Goal: Check status: Check status

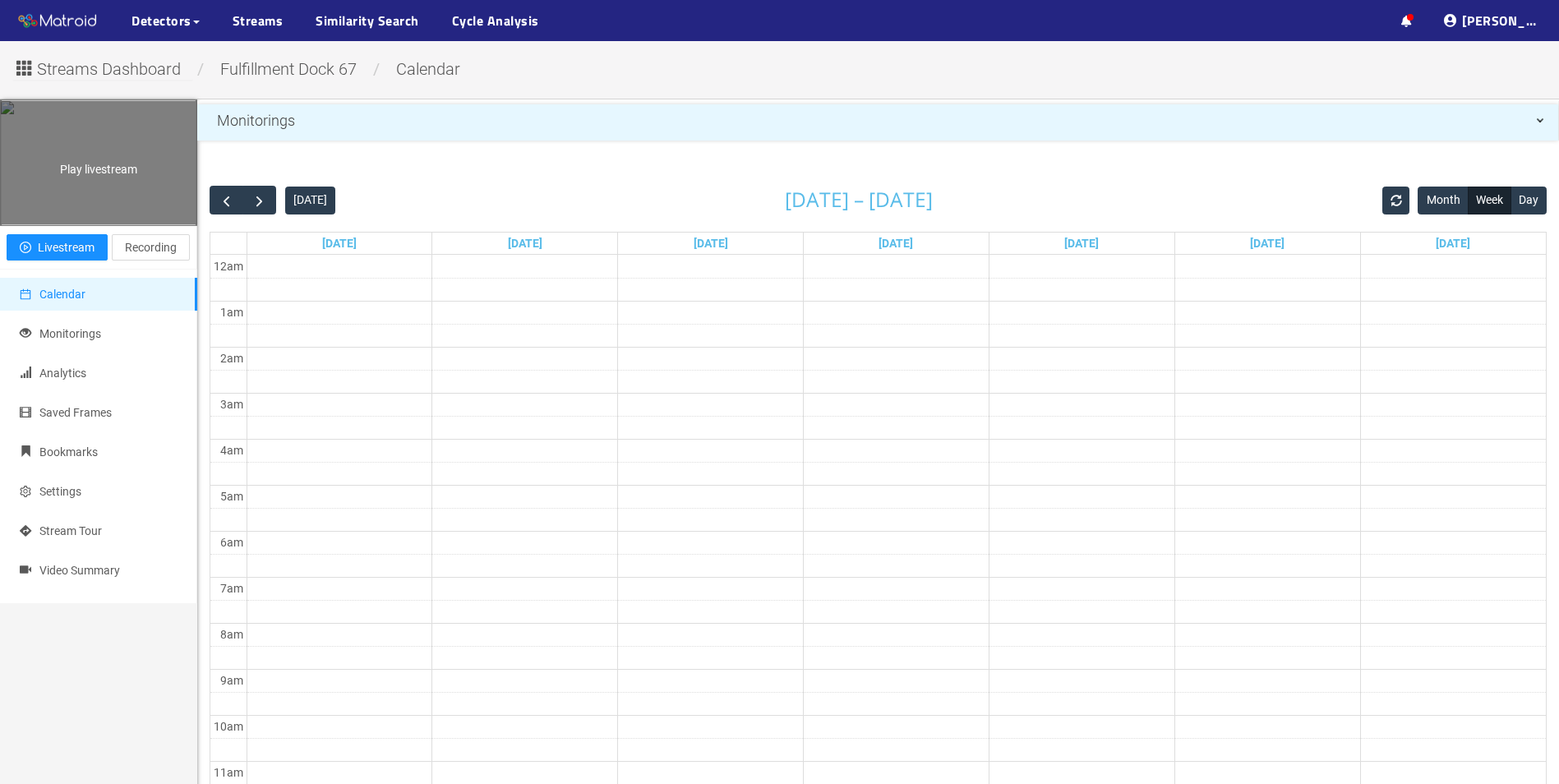
click at [128, 191] on div "Play livestream" at bounding box center [98, 162] width 196 height 123
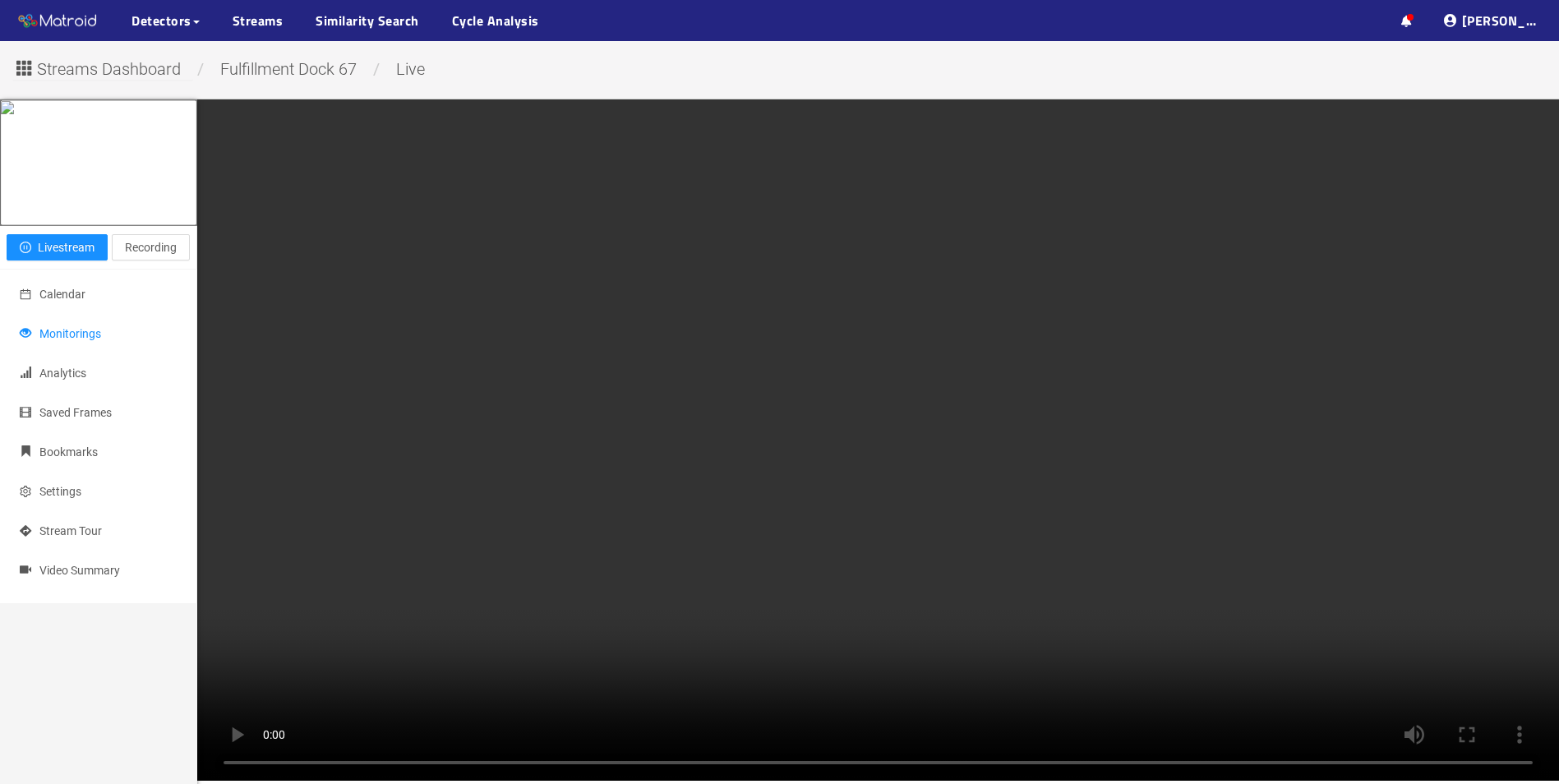
click at [79, 340] on span "Monitorings" at bounding box center [70, 334] width 61 height 13
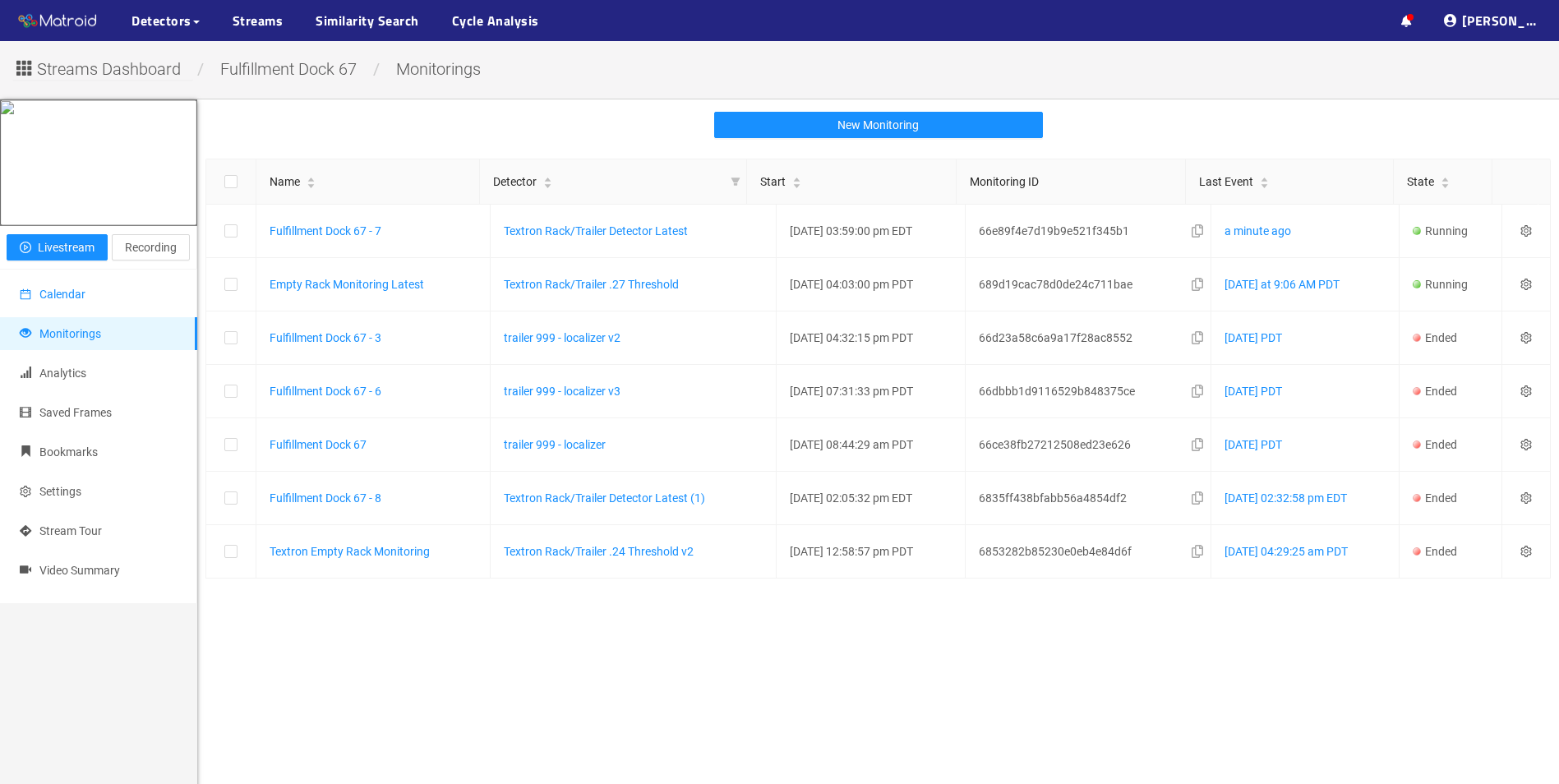
click at [78, 301] on span "Calendar" at bounding box center [62, 295] width 46 height 13
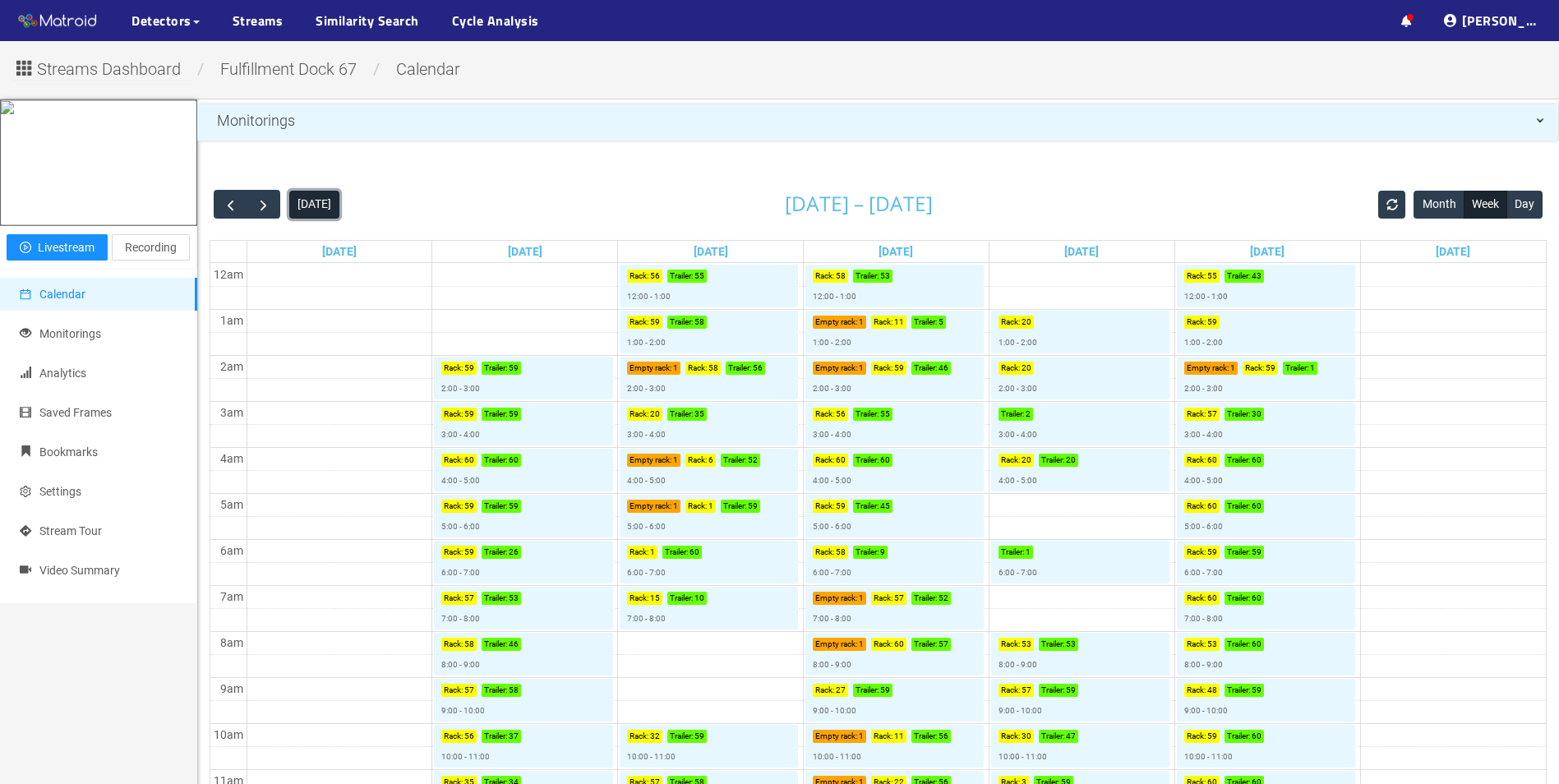
click at [319, 210] on button "[DATE]" at bounding box center [315, 204] width 50 height 28
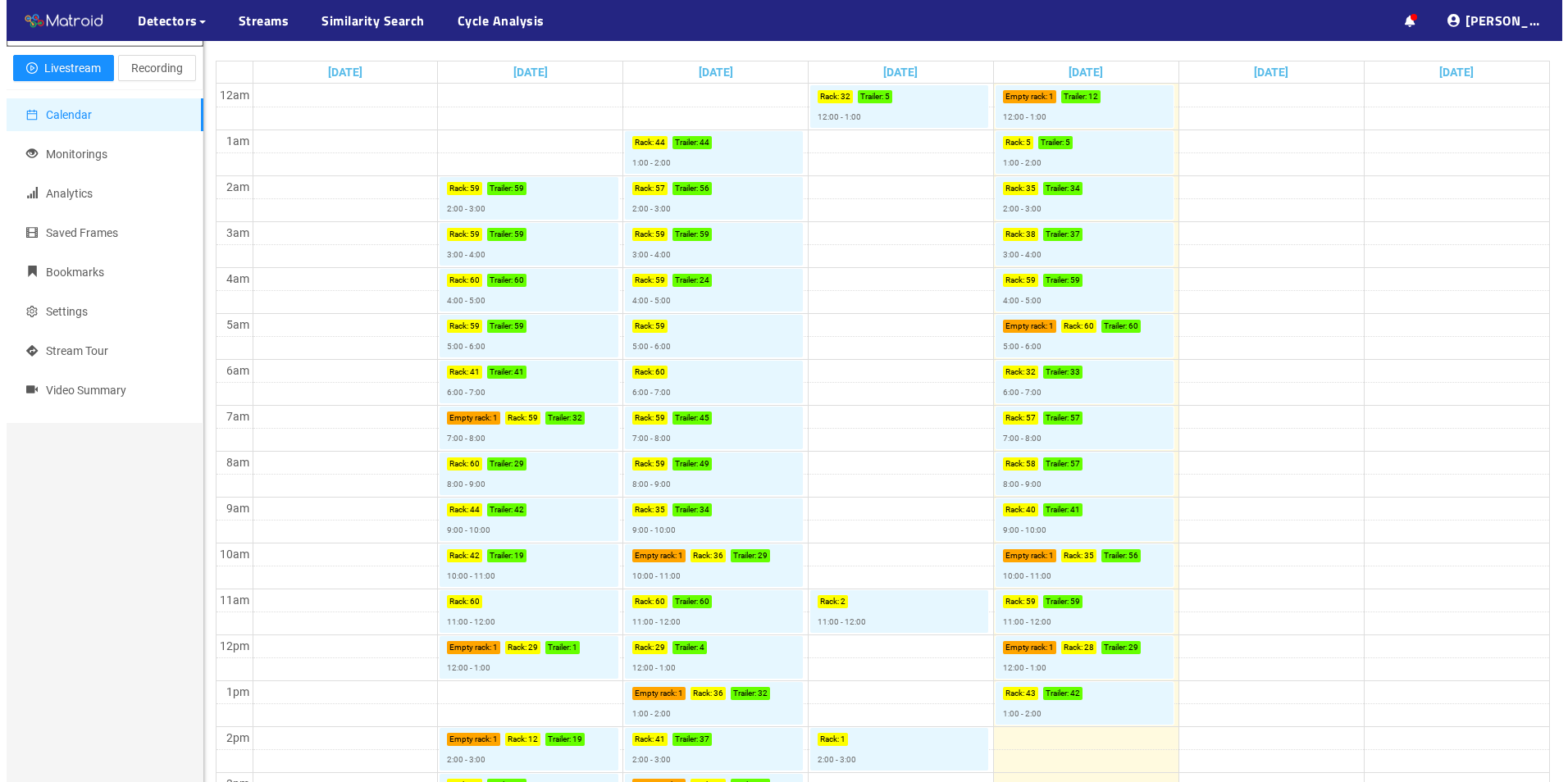
scroll to position [246, 0]
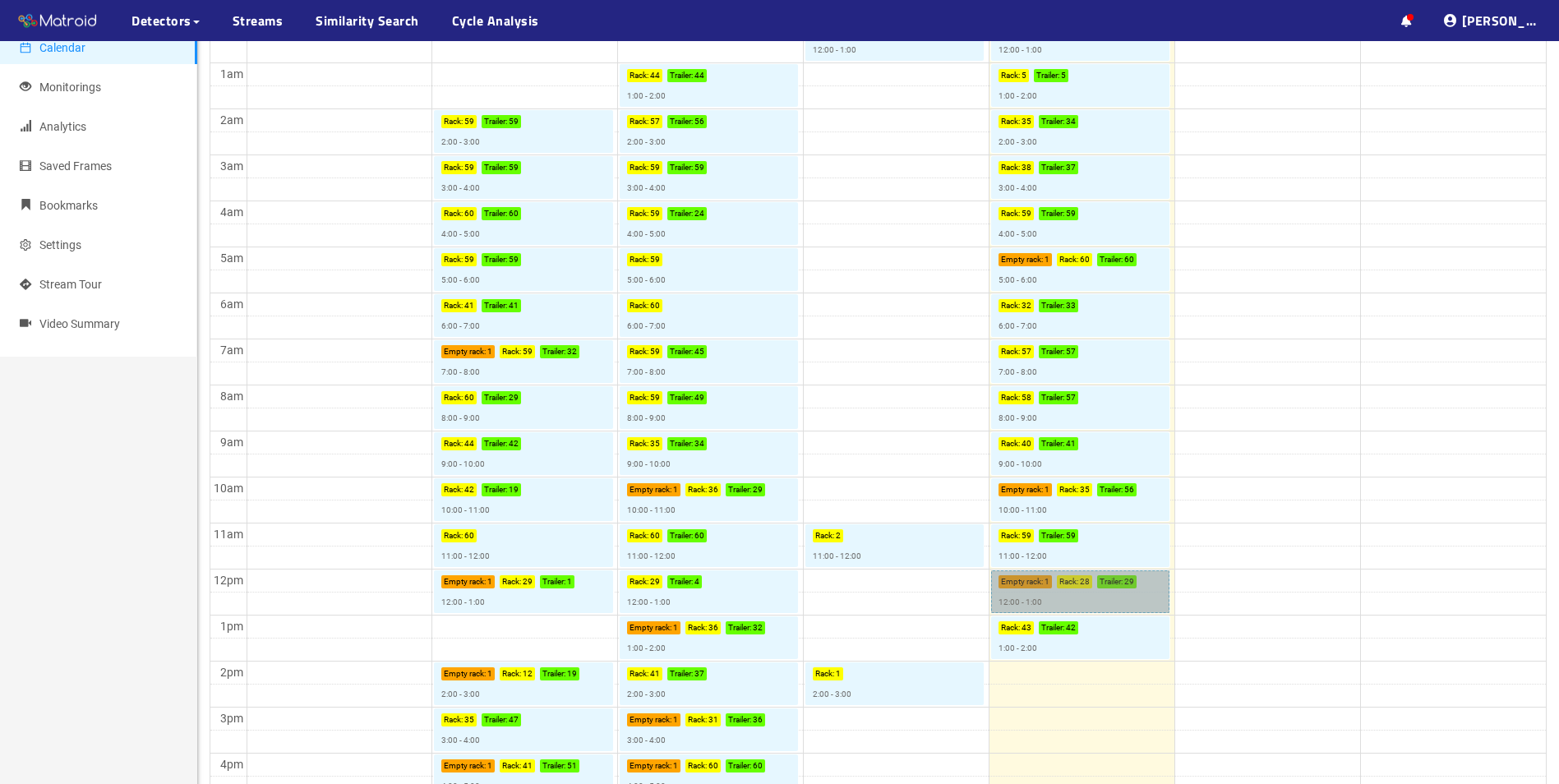
click at [1028, 582] on link "Empty rack : 1 Rack : 28 Trailer : 29 12:00 - 1:00" at bounding box center [1080, 591] width 178 height 43
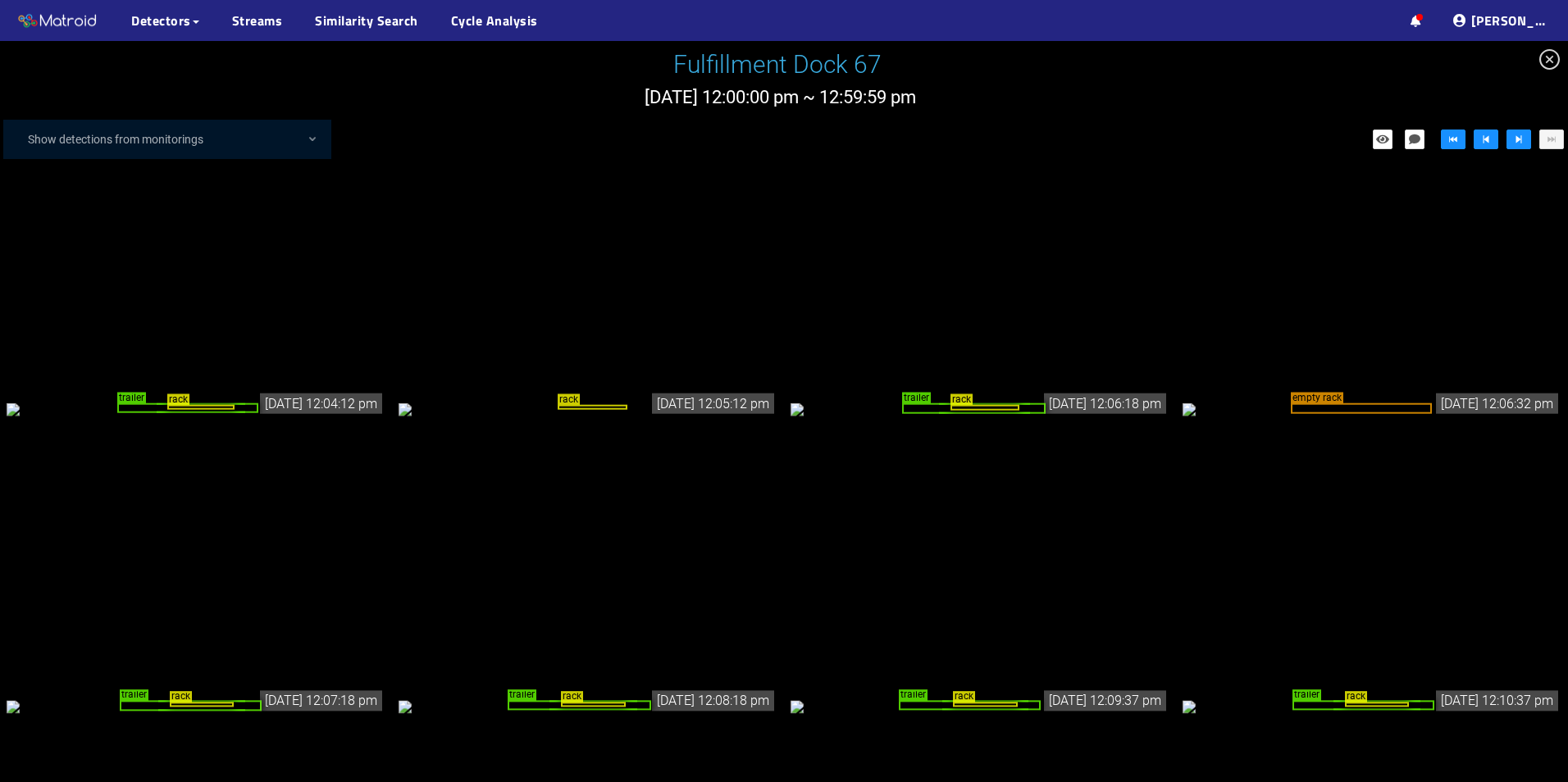
scroll to position [328, 0]
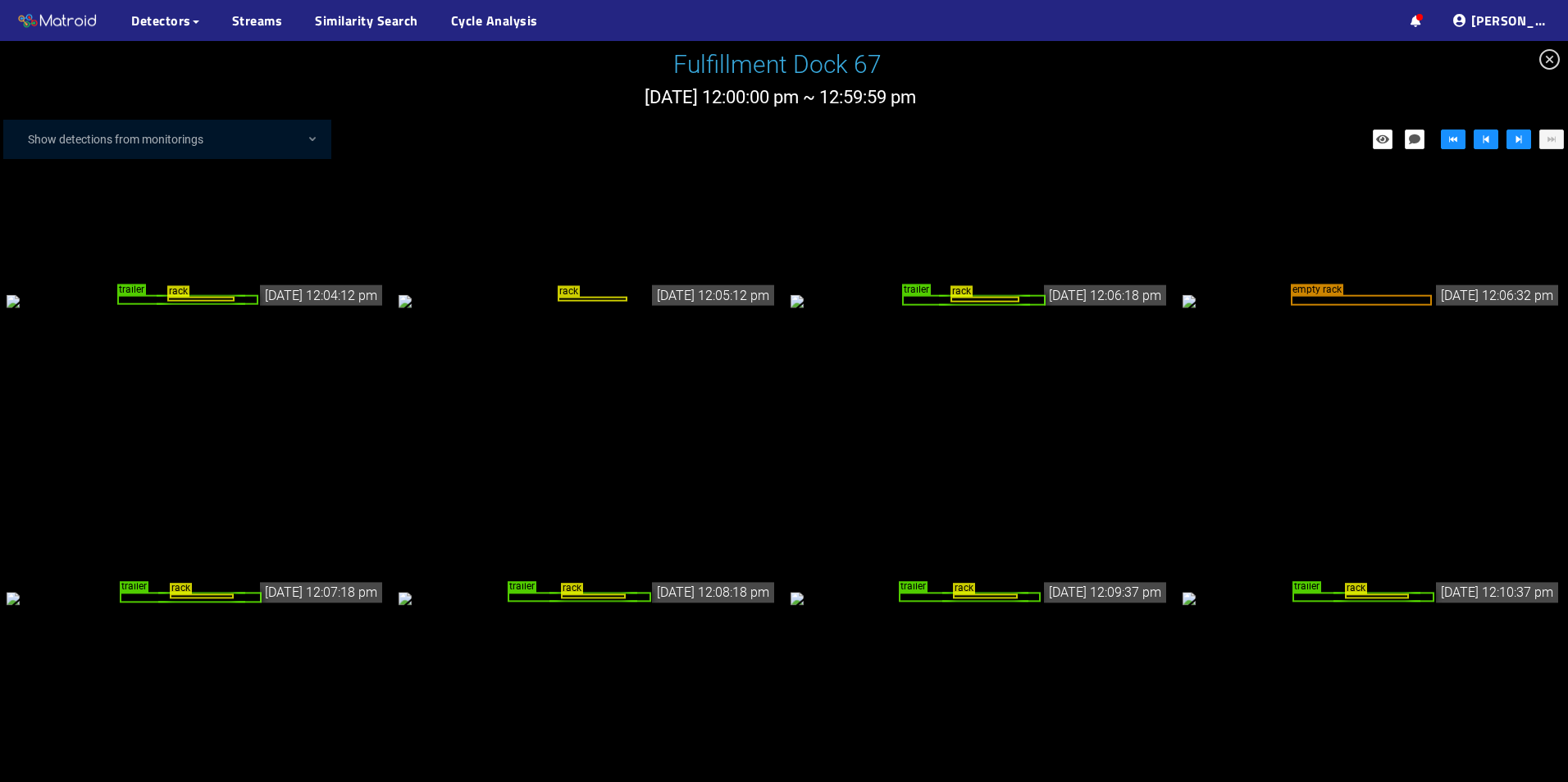
click at [1317, 305] on div "empty rack" at bounding box center [1361, 299] width 141 height 11
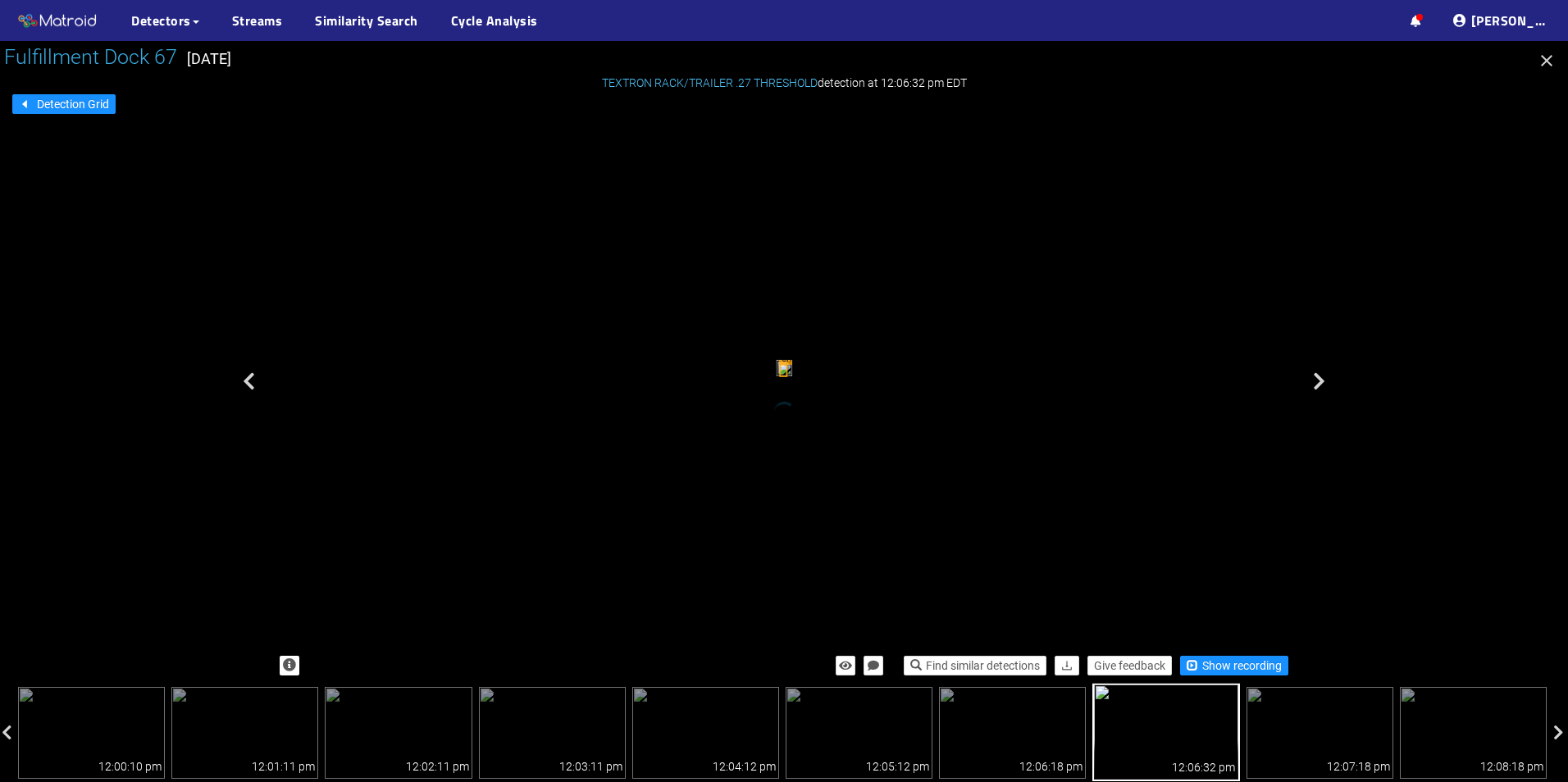
click at [1543, 69] on icon "button" at bounding box center [1545, 60] width 19 height 19
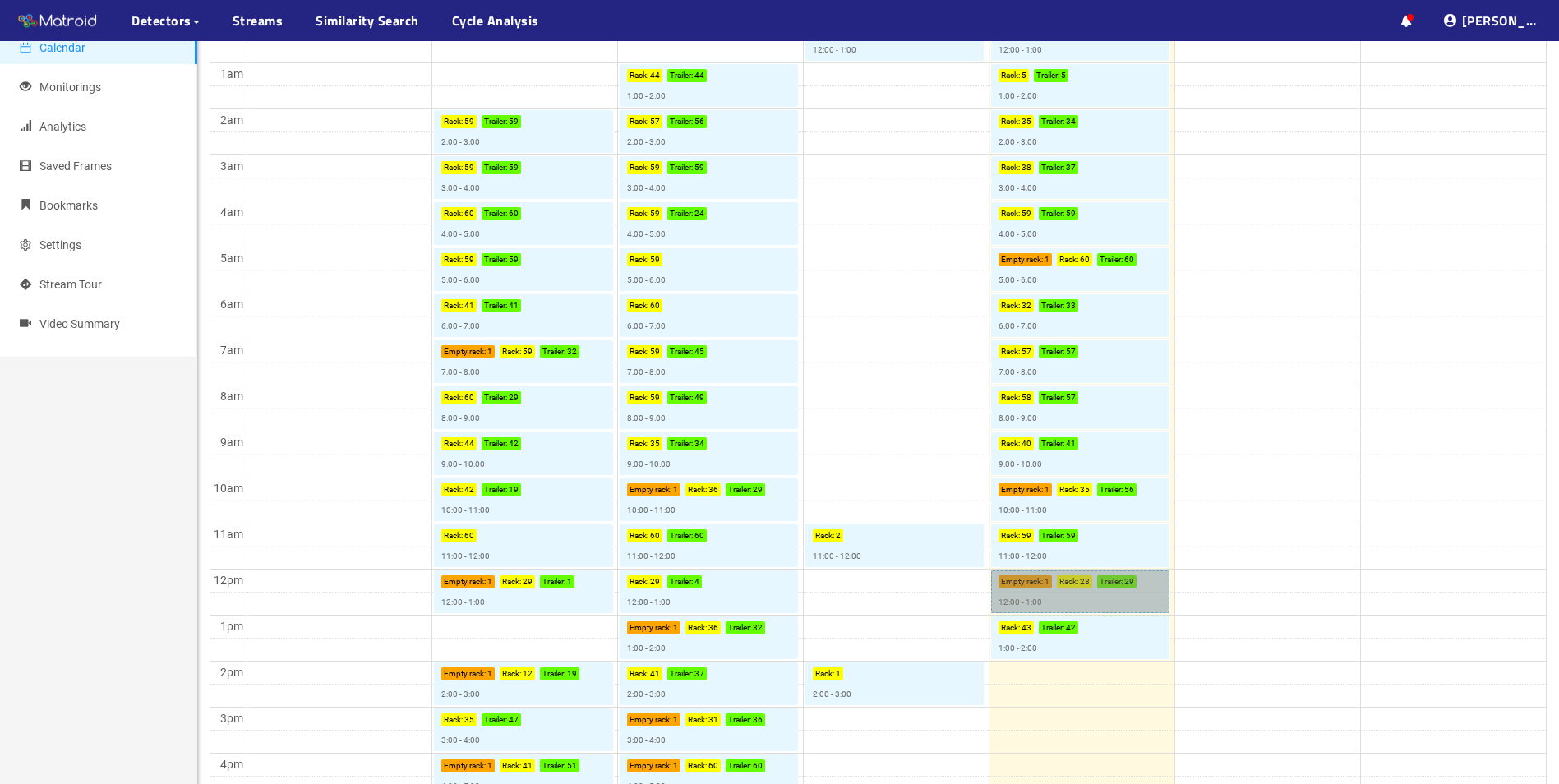
click at [1054, 584] on link "Empty rack : 1 Rack : 28 Trailer : 29 12:00 - 1:00" at bounding box center [1080, 591] width 178 height 43
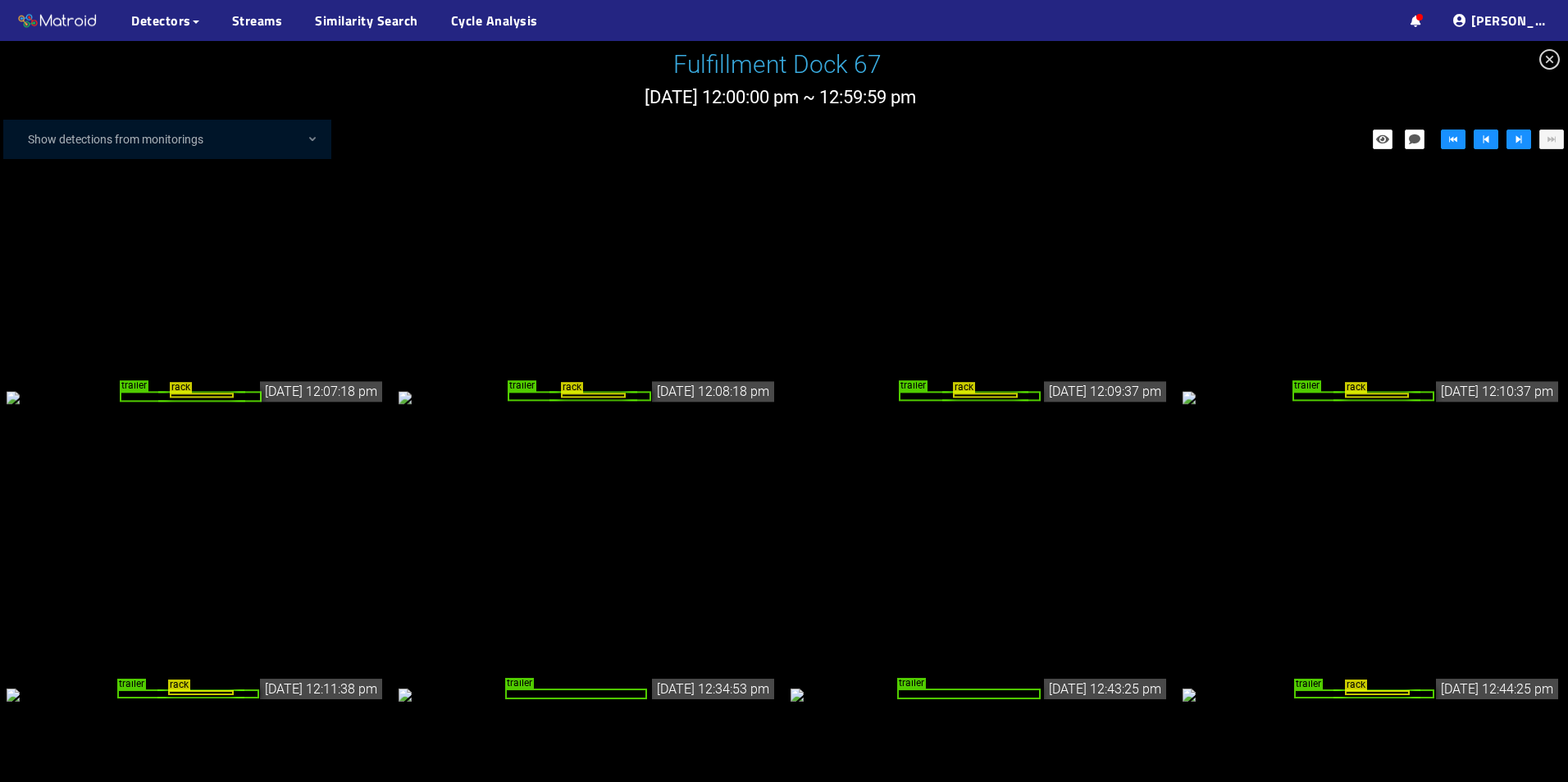
scroll to position [603, 0]
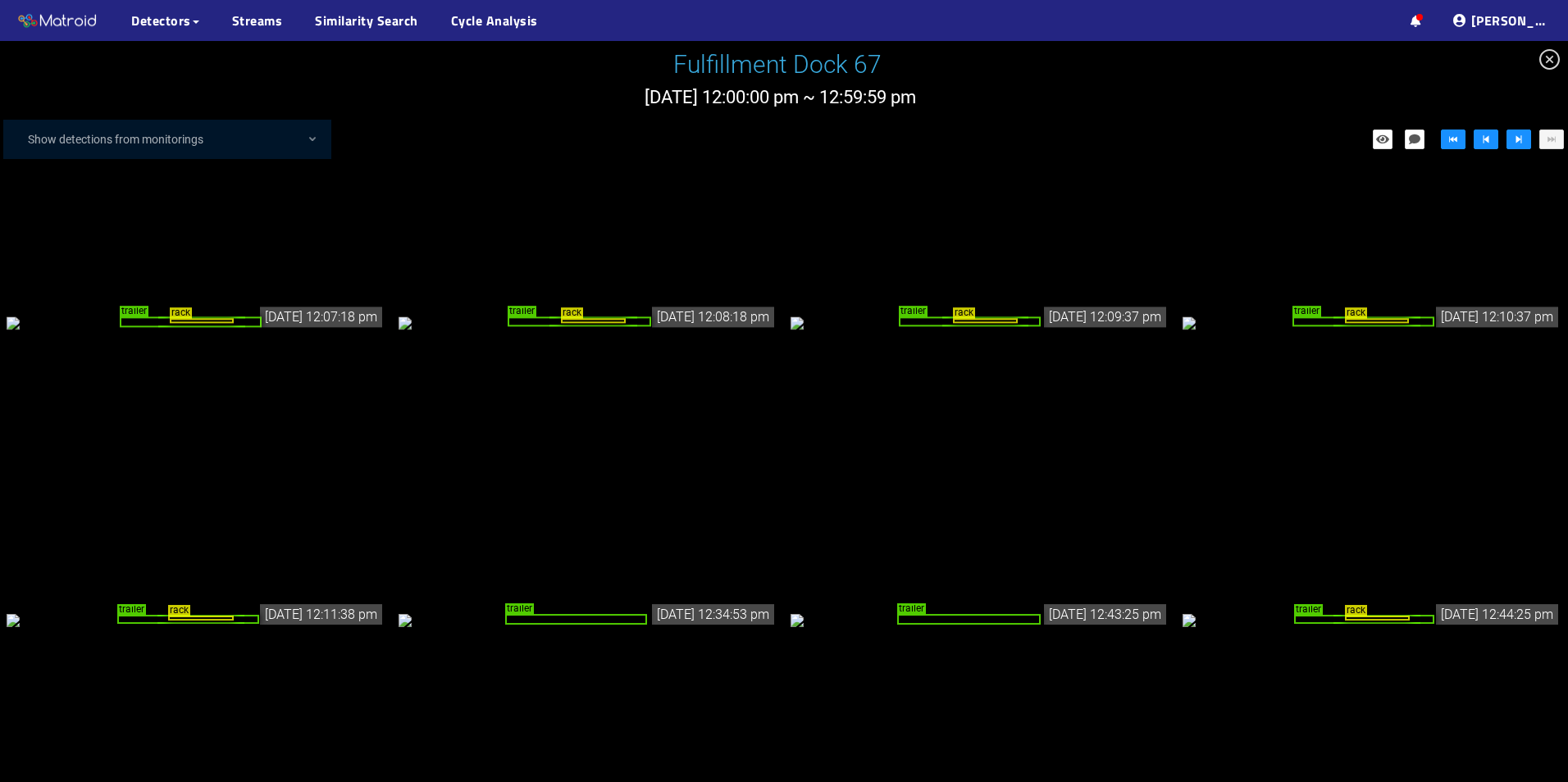
click at [1540, 60] on icon "close-circle" at bounding box center [1549, 59] width 20 height 20
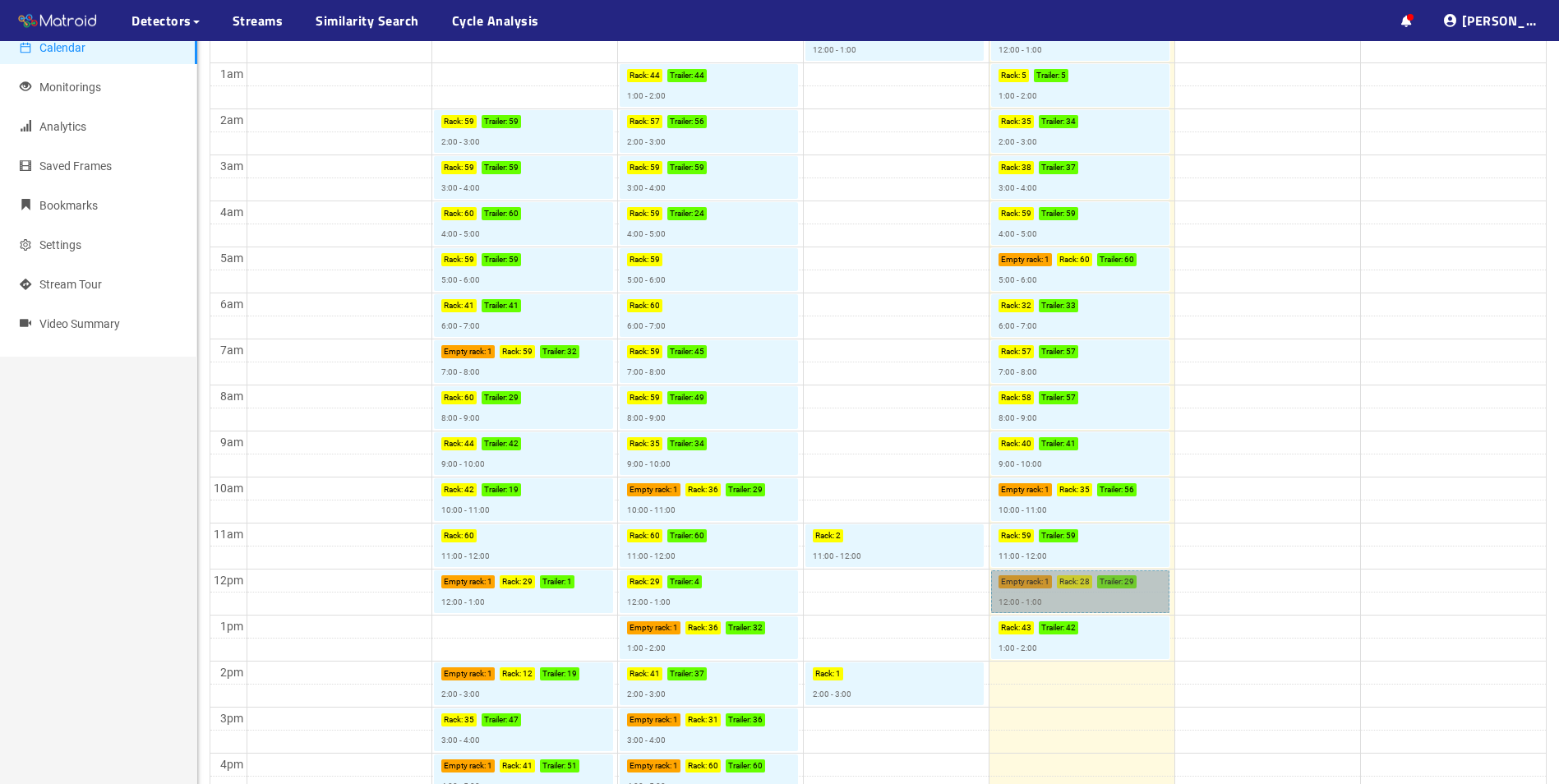
click at [1074, 585] on link "Empty rack : 1 Rack : 28 Trailer : 29 12:00 - 1:00" at bounding box center [1080, 591] width 178 height 43
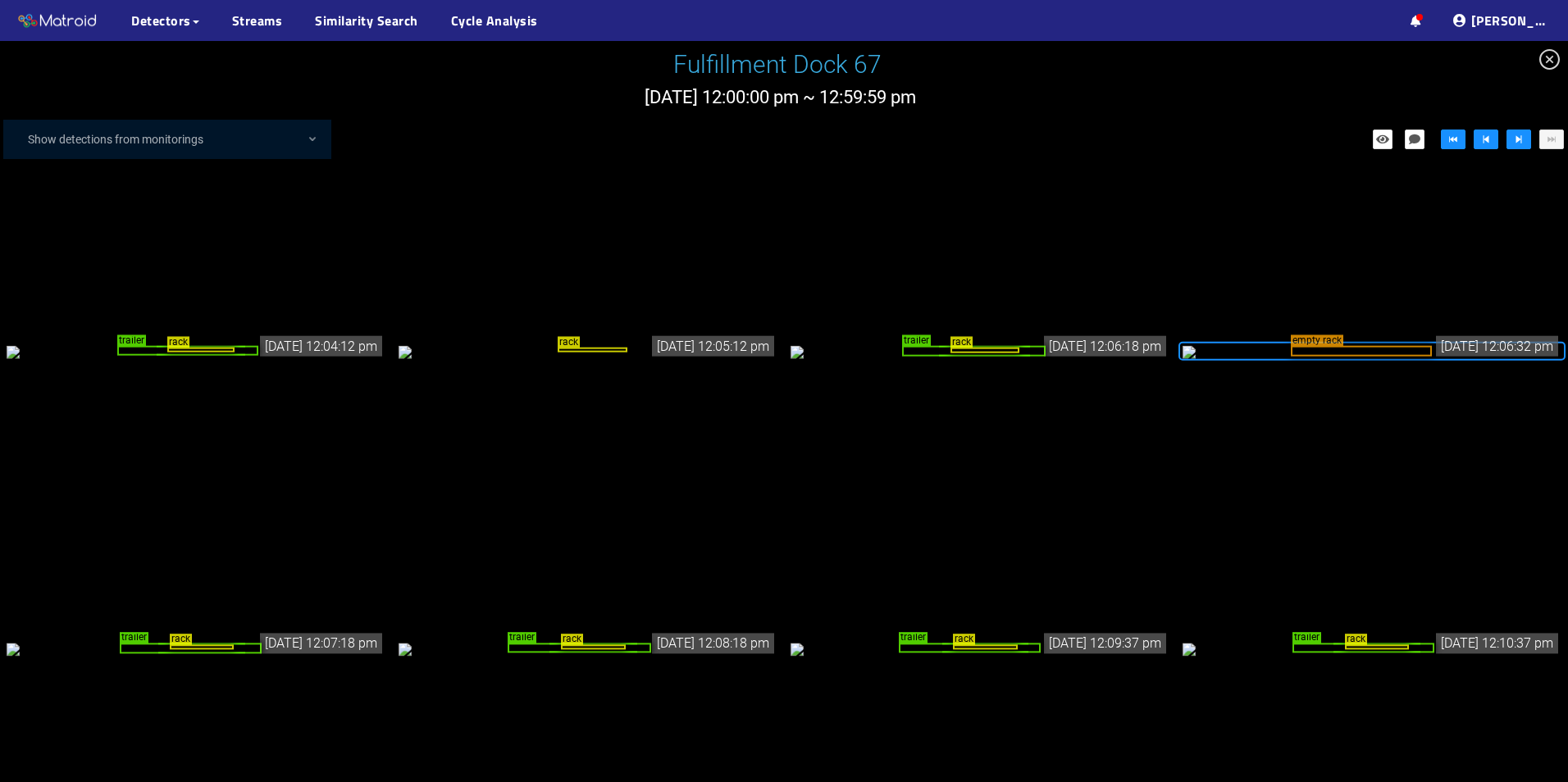
scroll to position [275, 0]
click at [1541, 65] on icon "close-circle" at bounding box center [1549, 59] width 20 height 20
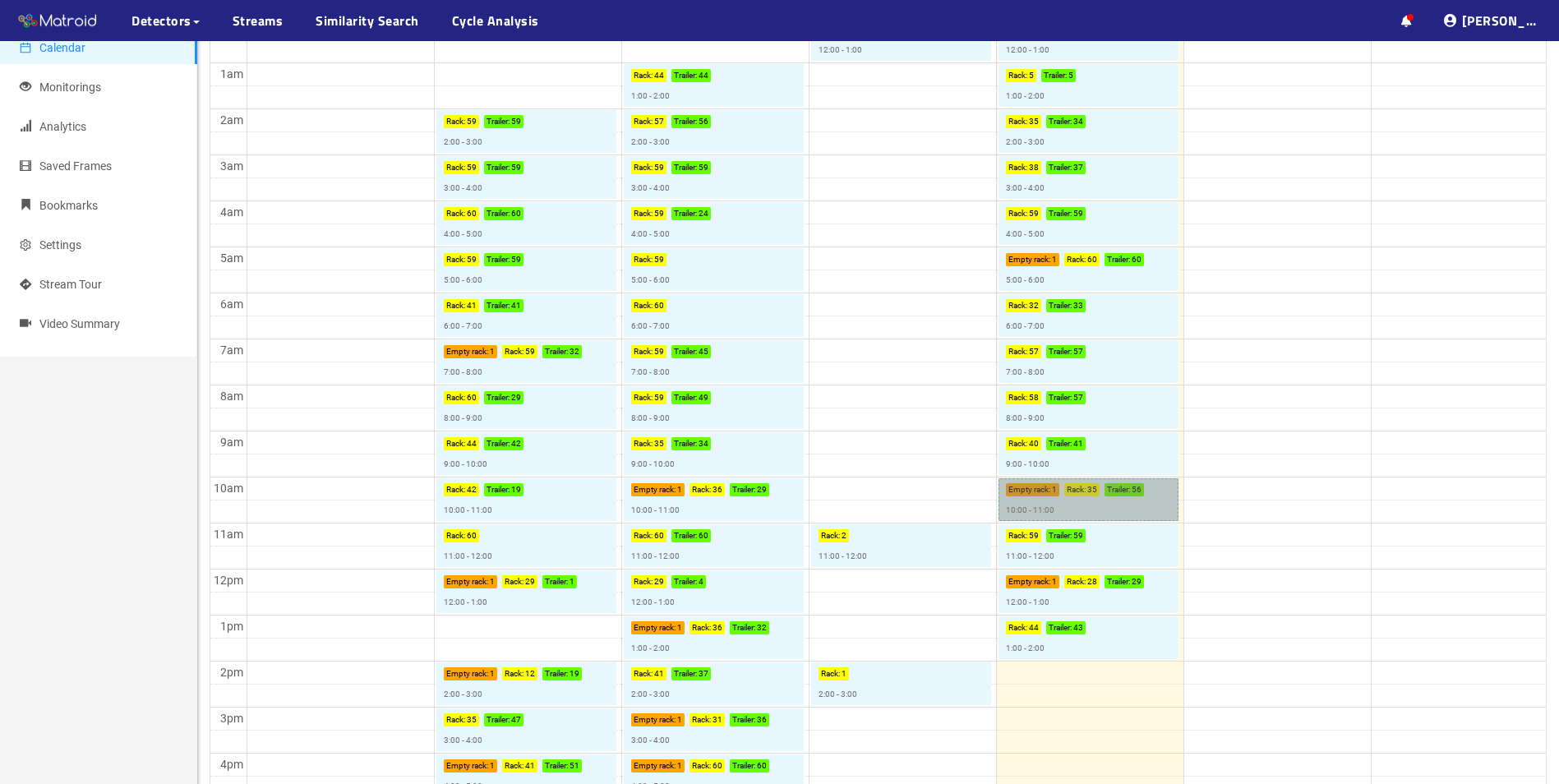
click at [1073, 493] on link "Empty rack : 1 Rack : 35 Trailer : 56 10:00 - 11:00" at bounding box center [1088, 499] width 180 height 43
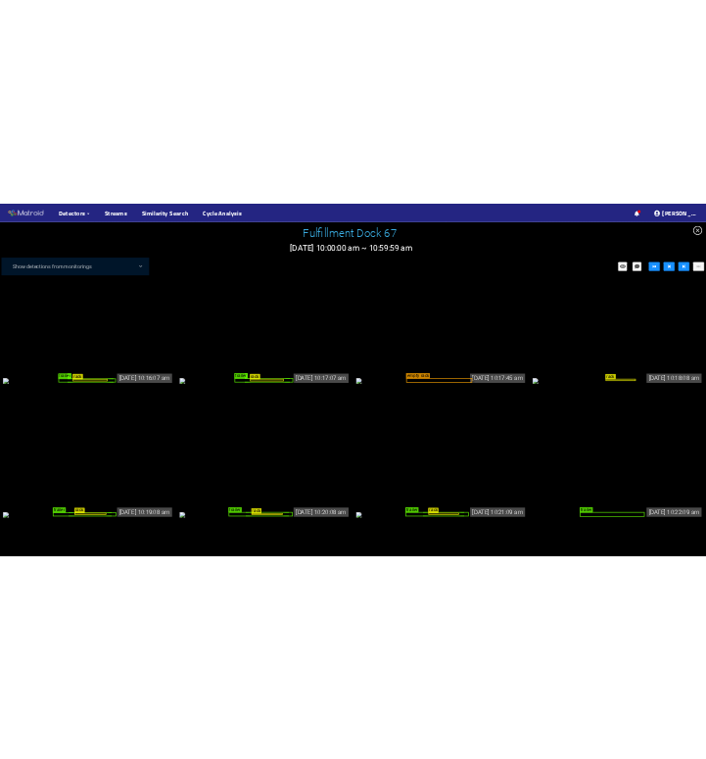
scroll to position [1370, 0]
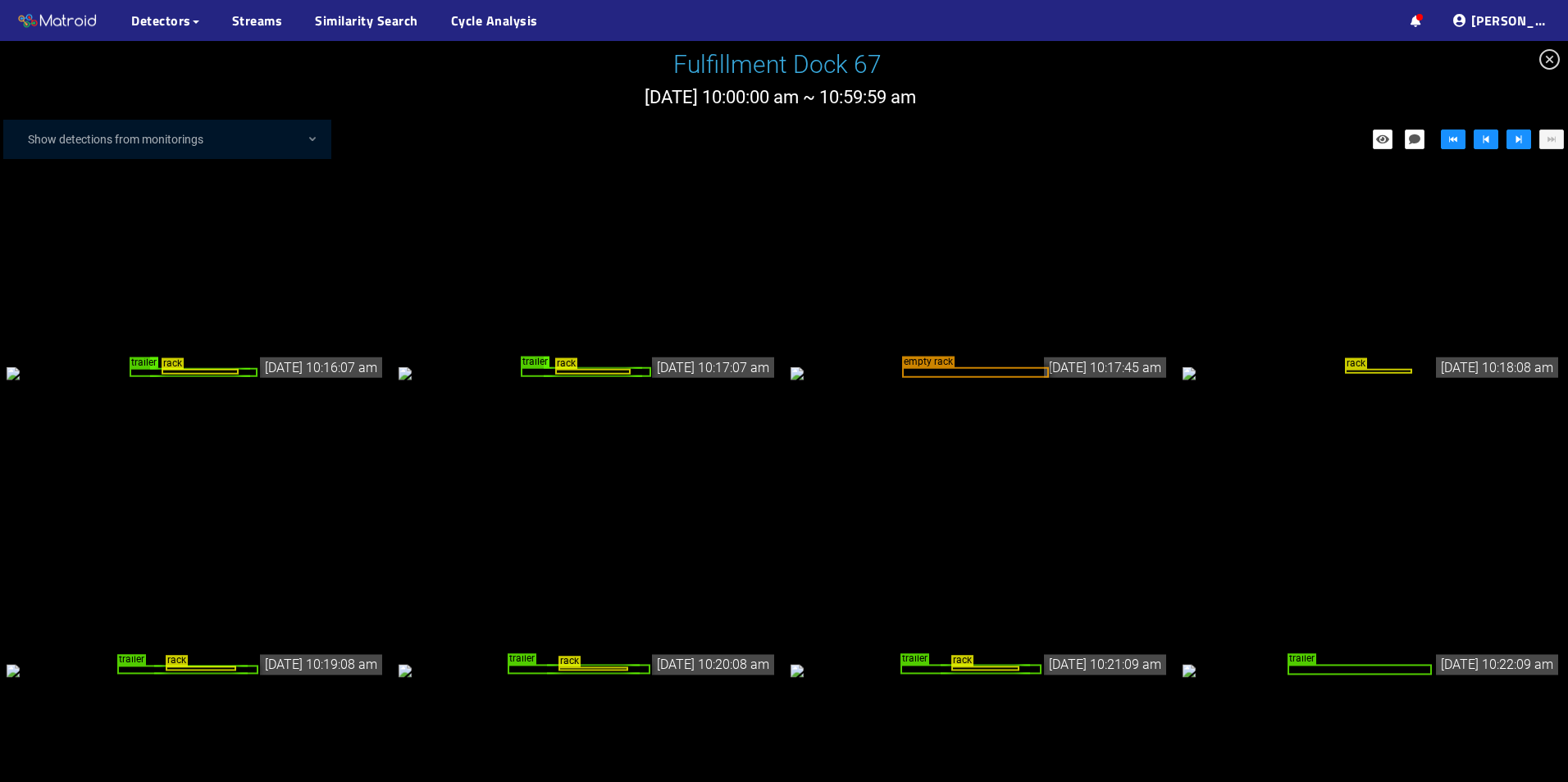
click at [992, 378] on div "empty rack" at bounding box center [975, 373] width 147 height 12
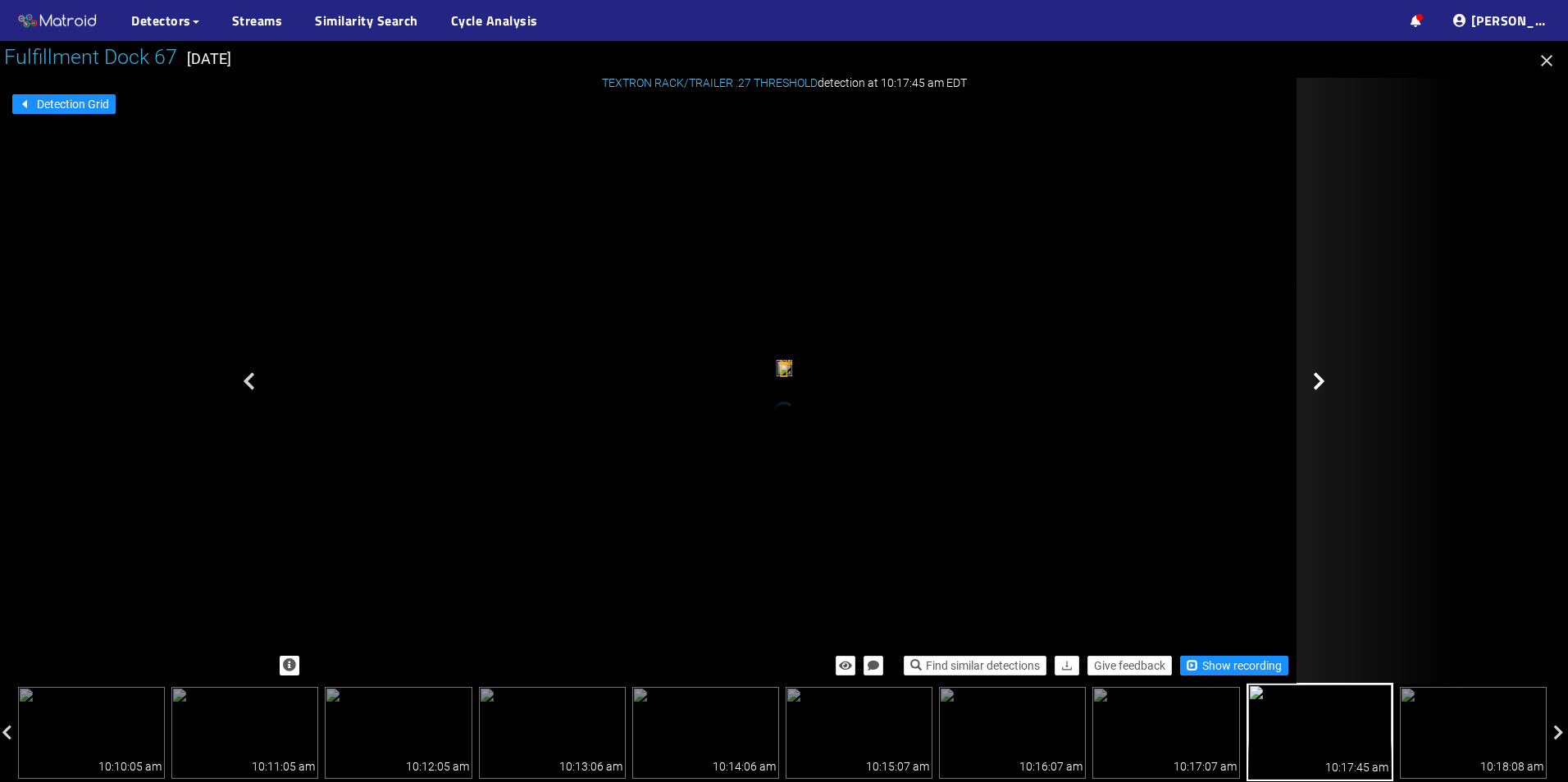
click at [1395, 153] on div at bounding box center [1379, 380] width 164 height 605
